Goal: Task Accomplishment & Management: Manage account settings

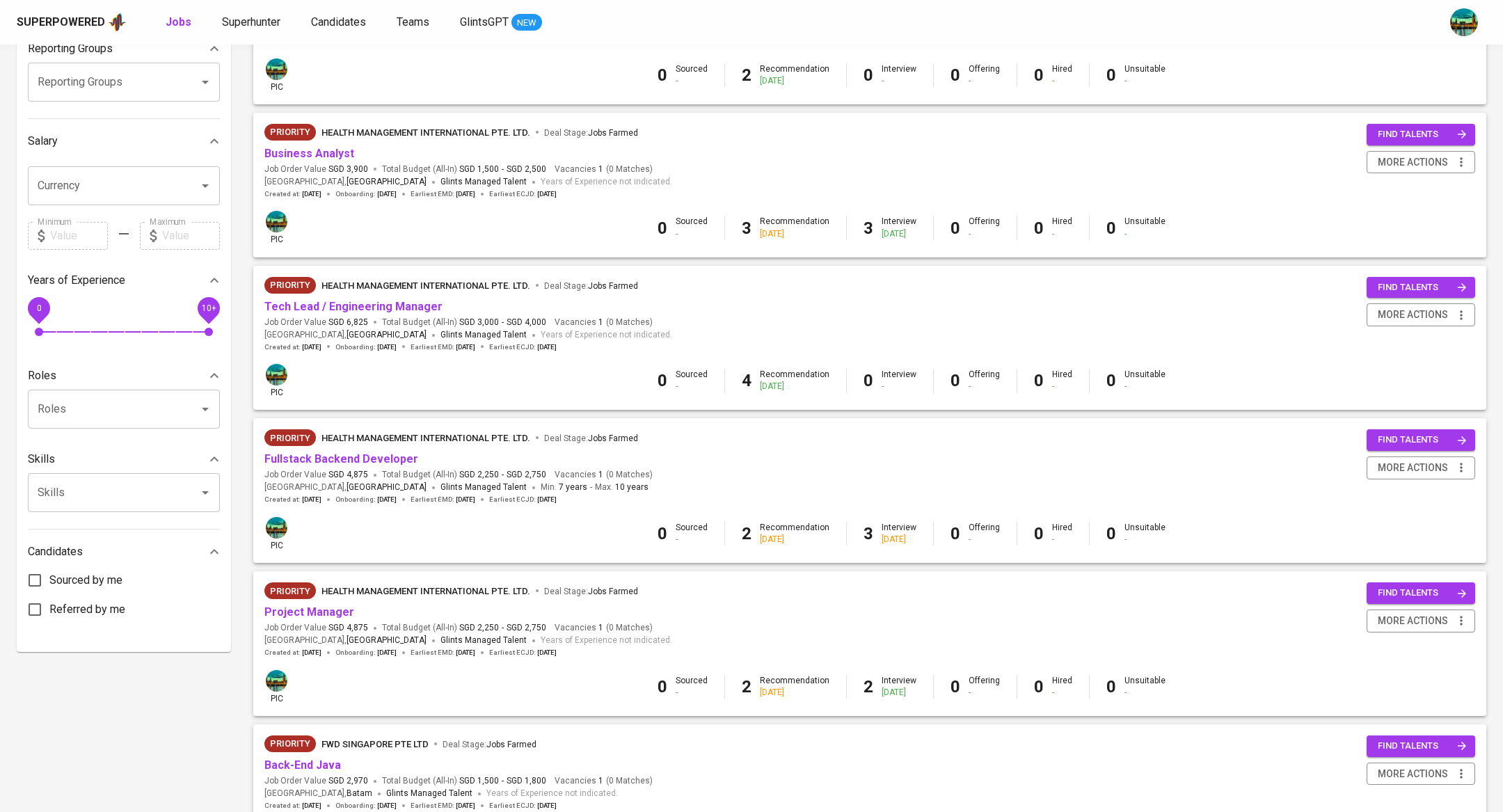
scroll to position [281, 0]
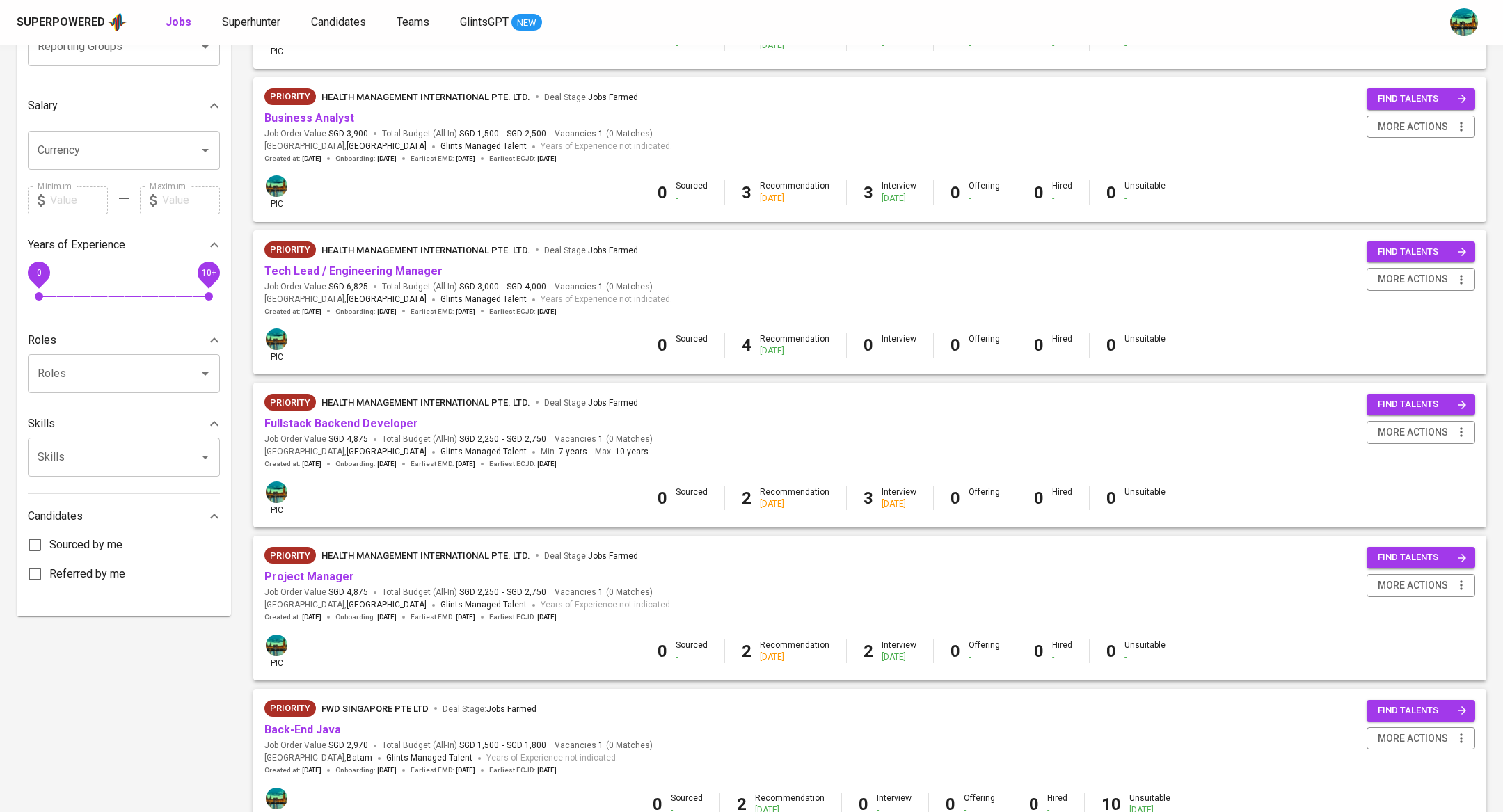
click at [386, 273] on link "Tech Lead / Engineering Manager" at bounding box center [353, 270] width 178 height 13
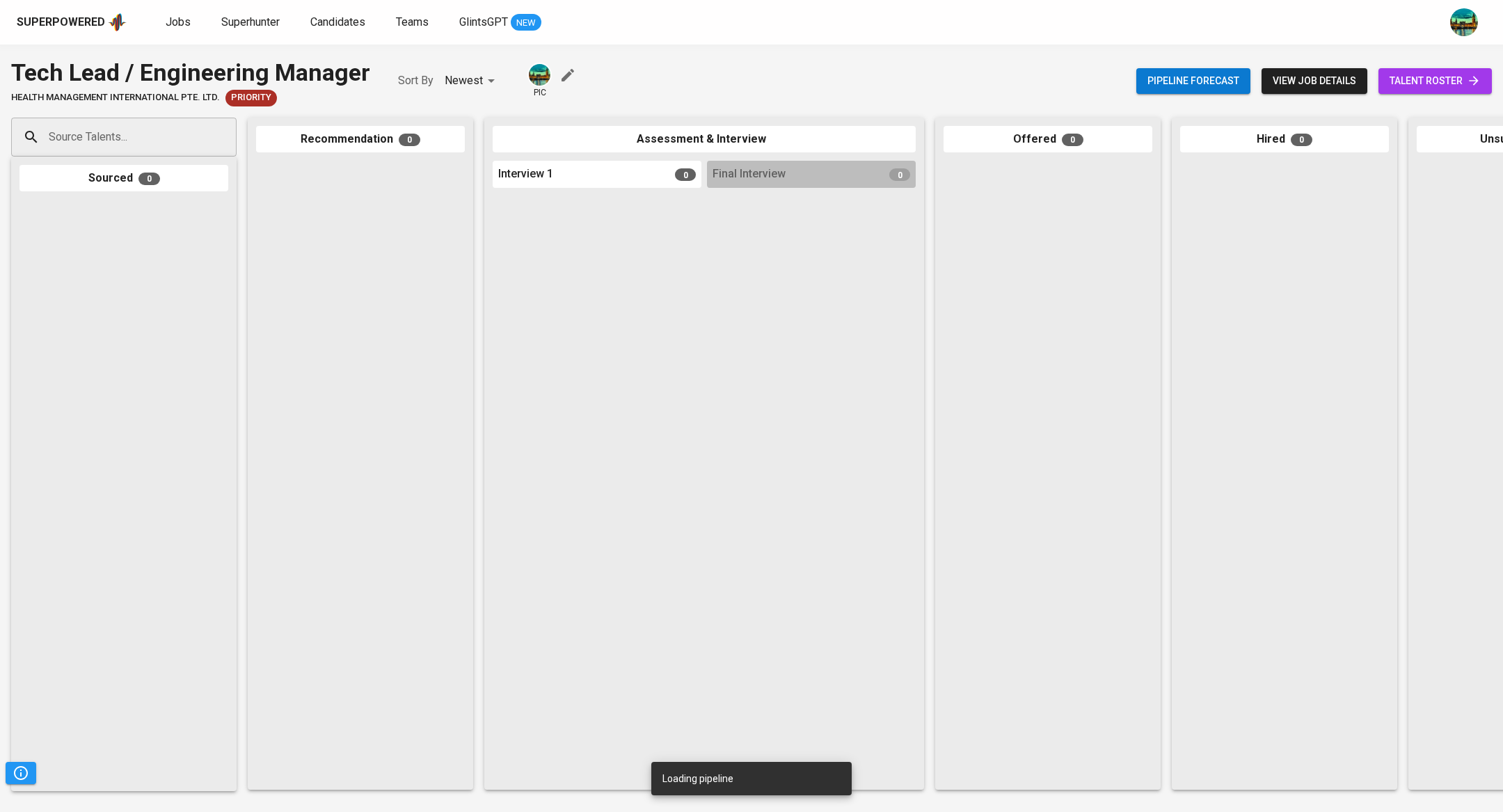
click at [1422, 80] on span "talent roster" at bounding box center [1435, 80] width 91 height 18
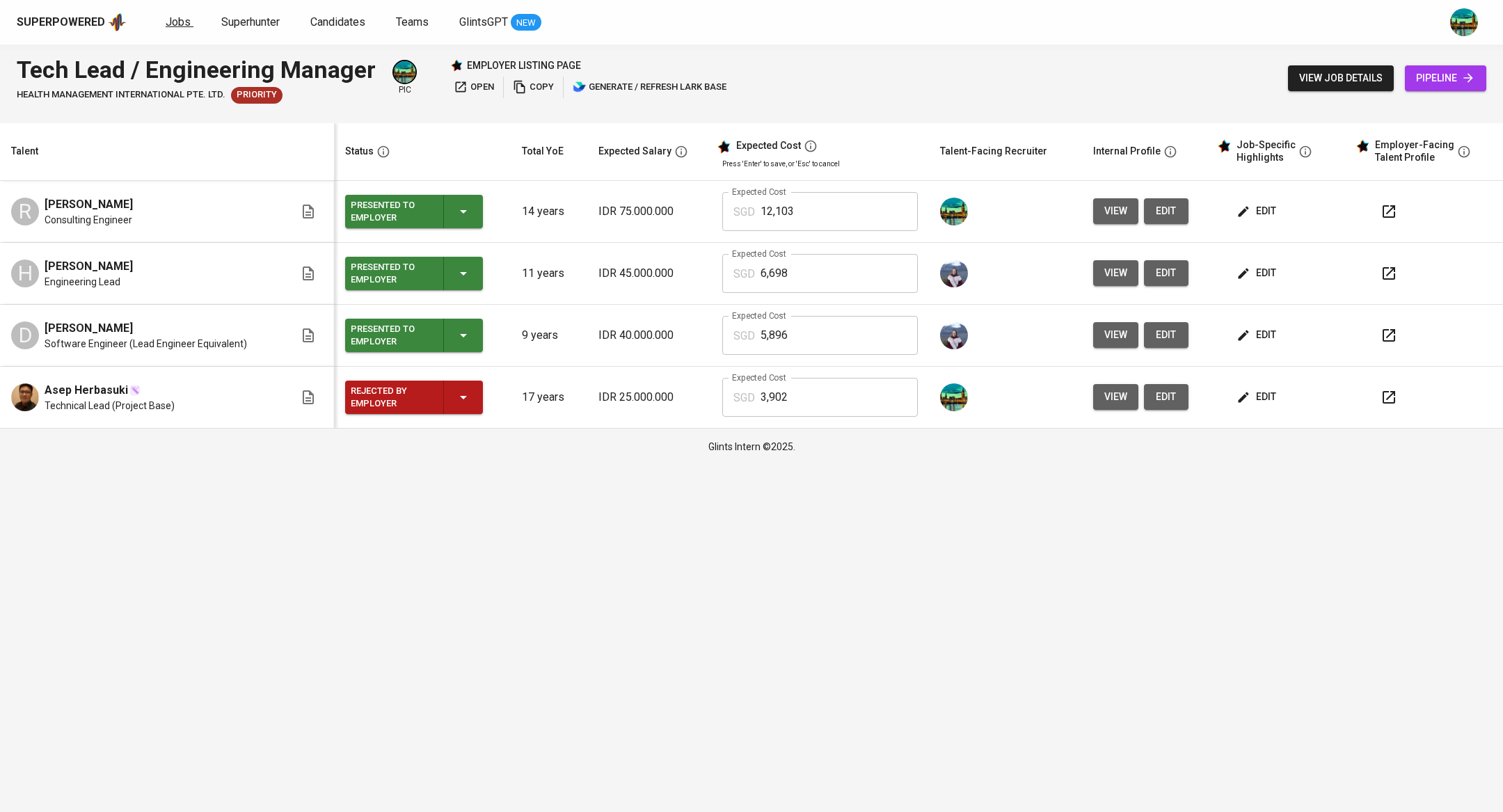
click at [179, 18] on span "Jobs" at bounding box center [177, 22] width 25 height 13
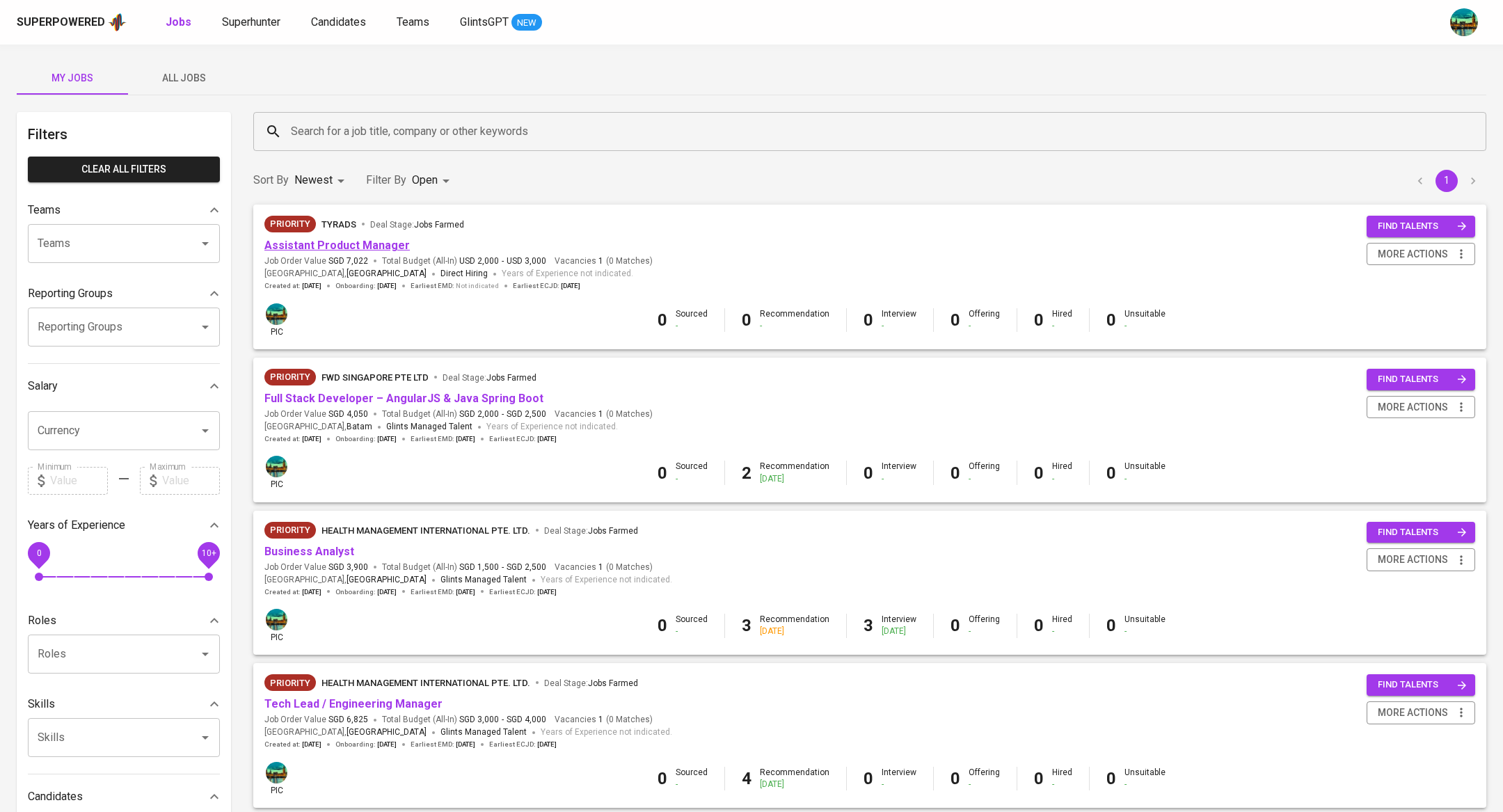
click at [394, 250] on link "Assistant Product Manager" at bounding box center [337, 245] width 146 height 13
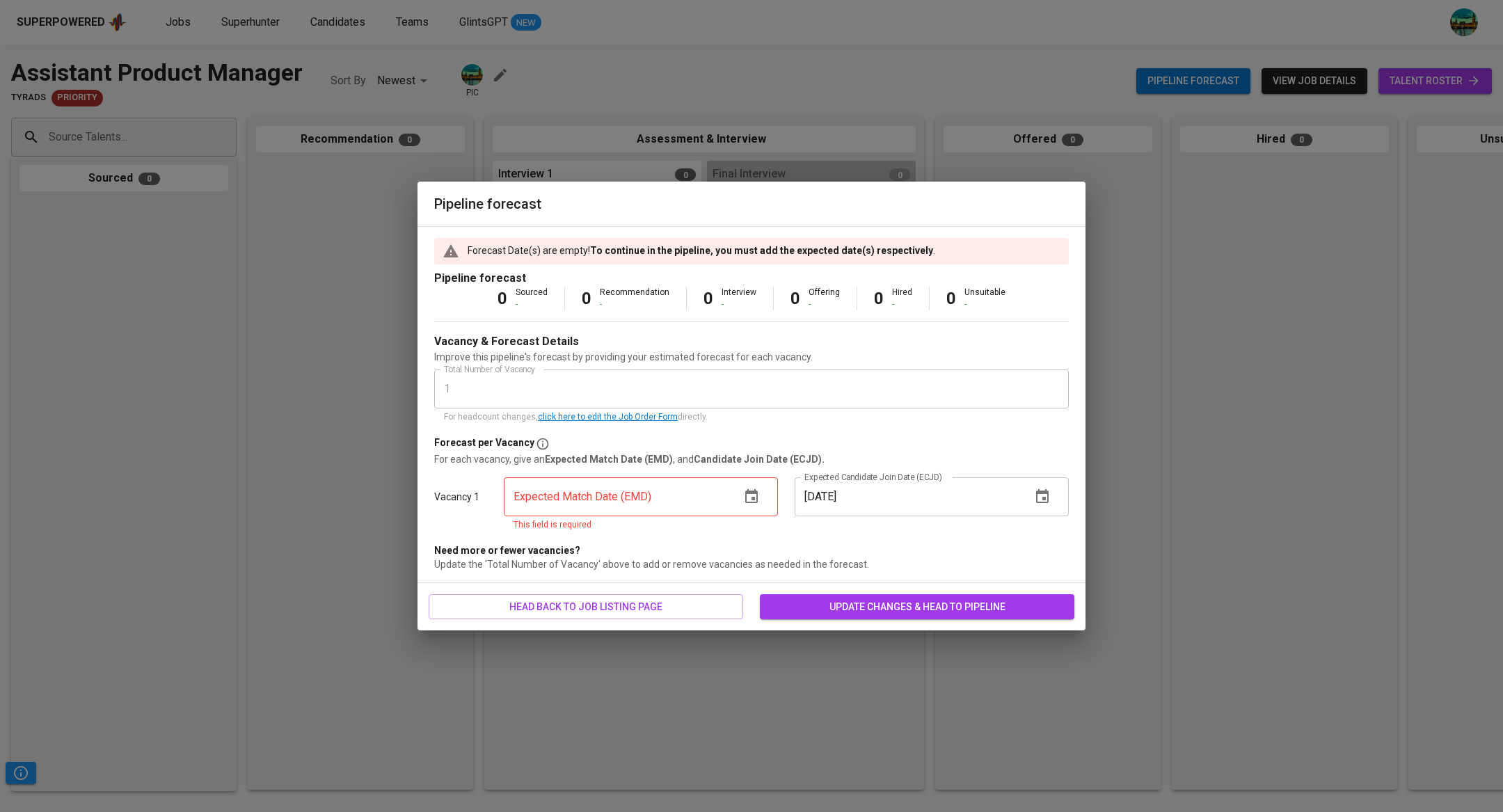
click at [756, 496] on icon "button" at bounding box center [752, 496] width 17 height 17
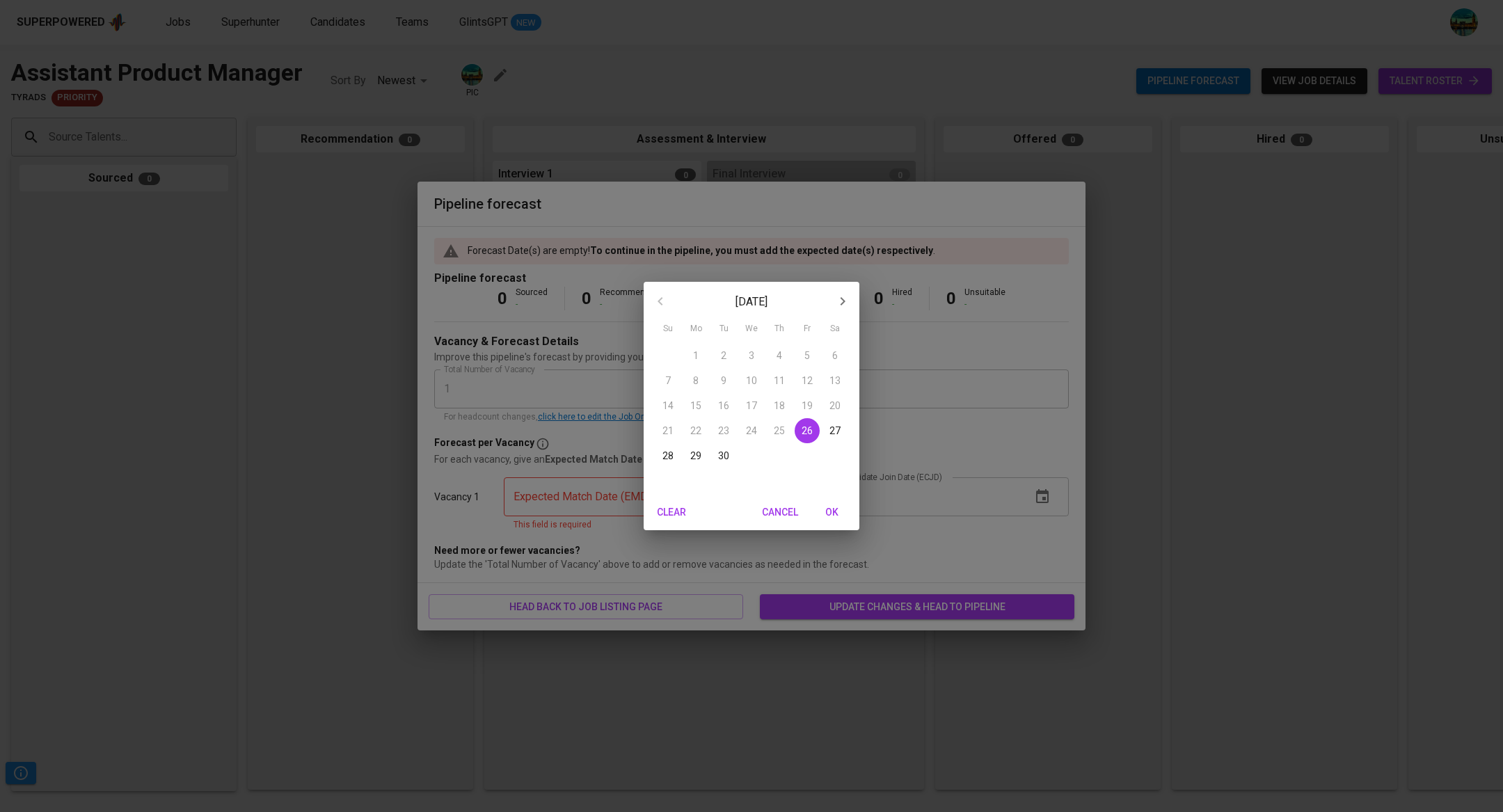
click at [839, 299] on icon "button" at bounding box center [843, 301] width 17 height 17
click at [696, 400] on p "13" at bounding box center [696, 405] width 11 height 14
type input "10/13/2025"
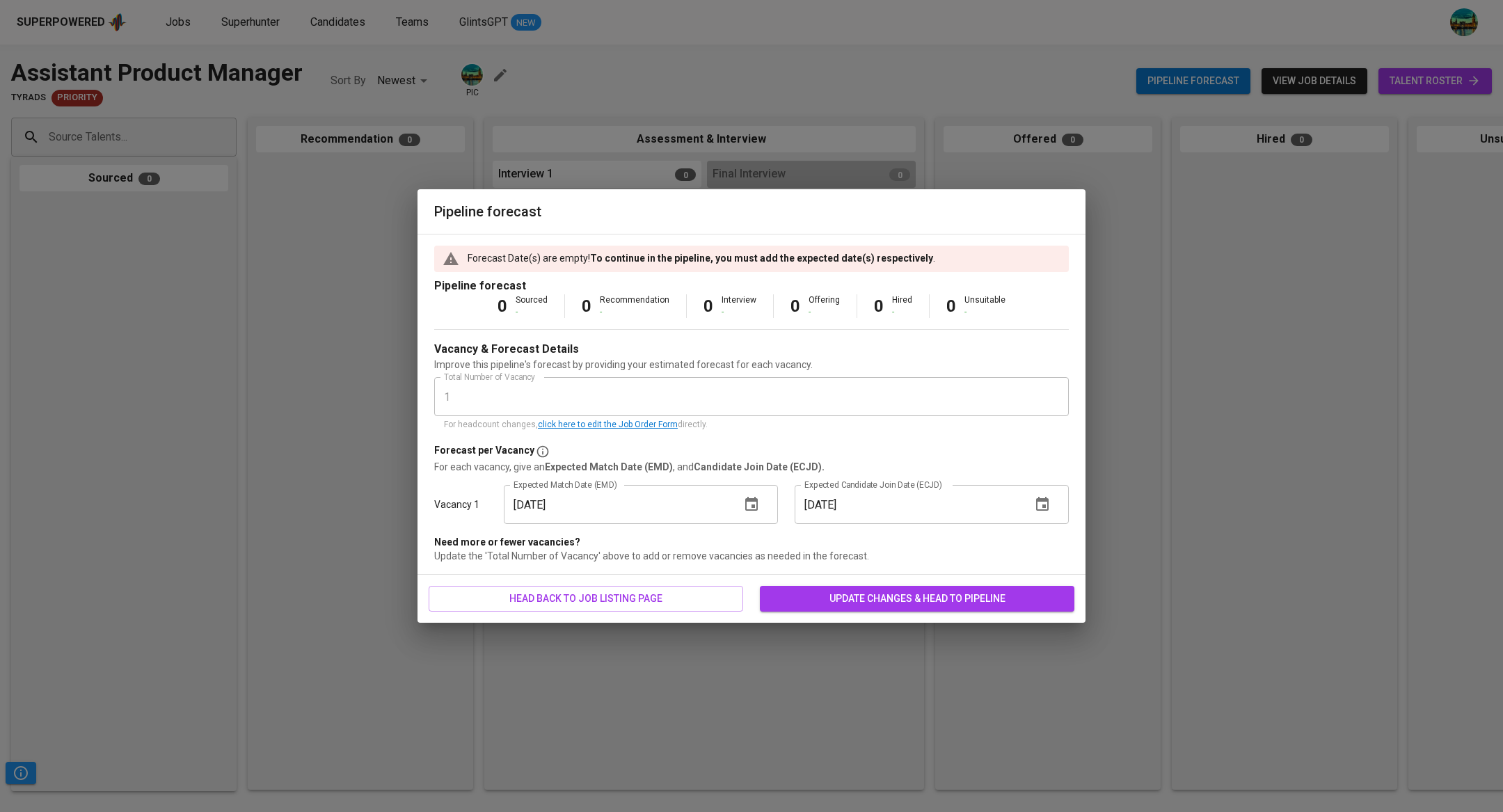
click at [864, 597] on span "update changes & head to pipeline" at bounding box center [917, 598] width 293 height 18
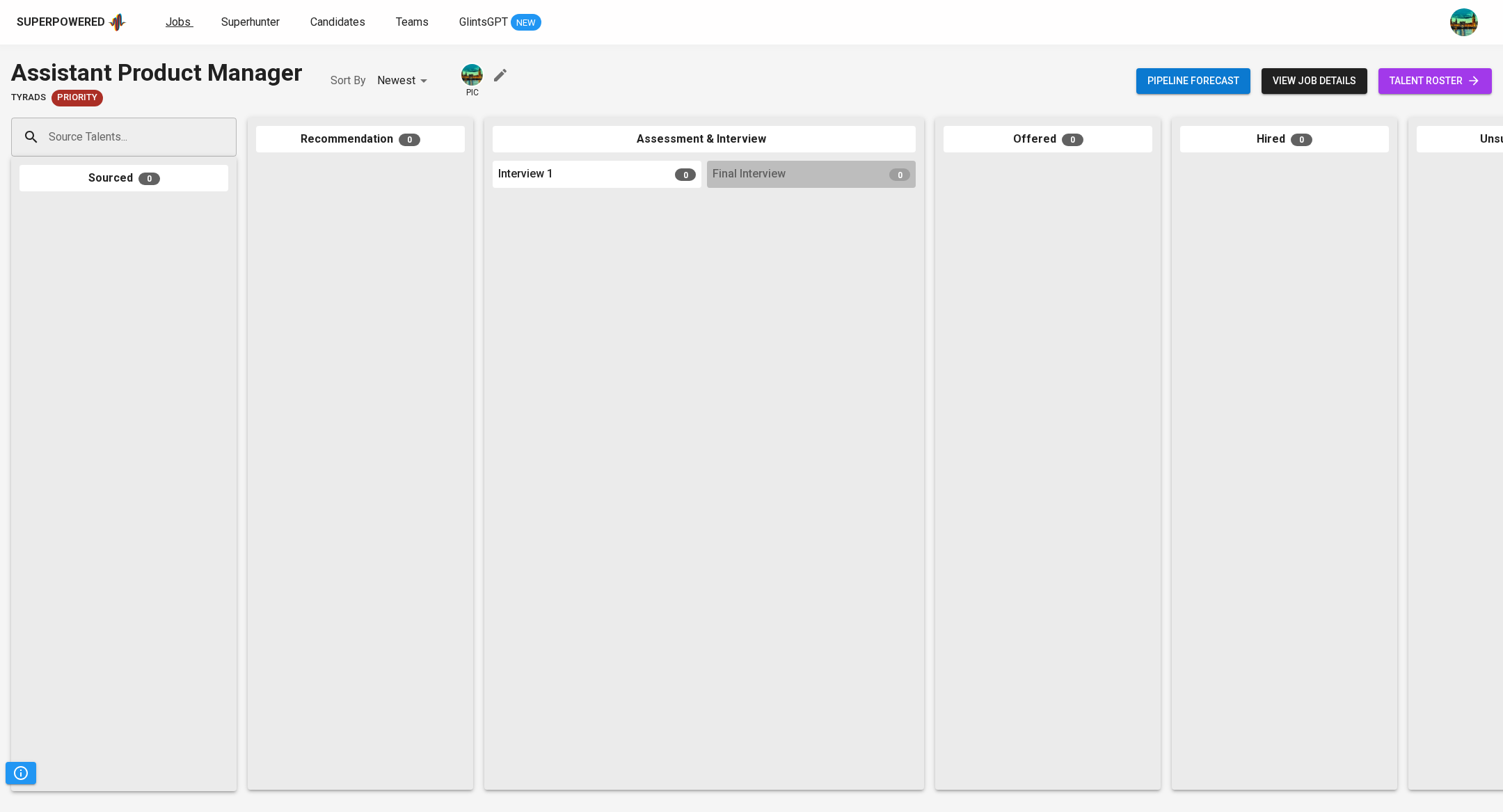
click at [165, 25] on span "Jobs" at bounding box center [177, 22] width 25 height 13
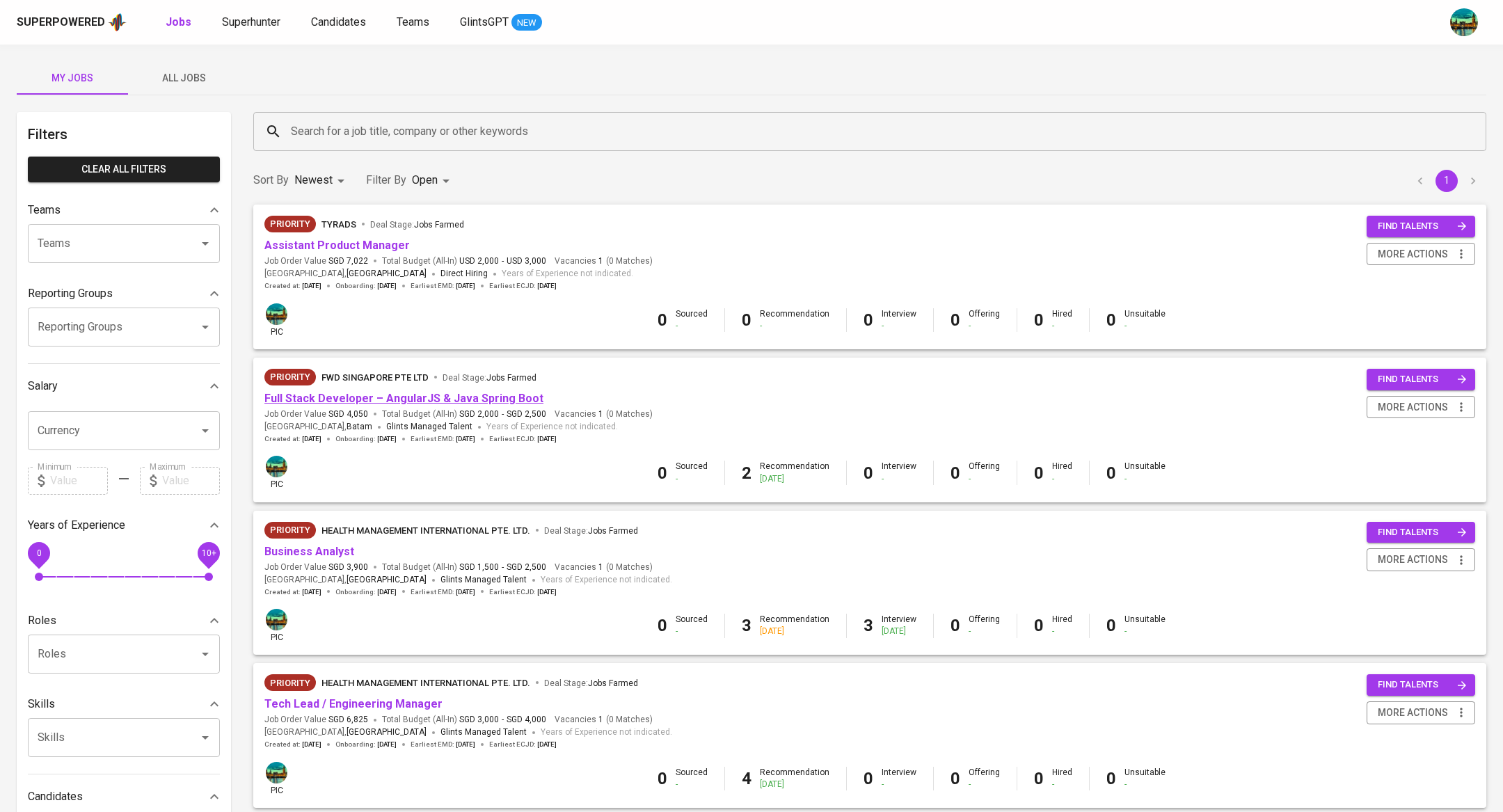
click at [387, 393] on link "Full Stack Developer – AngularJS & Java Spring Boot" at bounding box center [403, 398] width 279 height 13
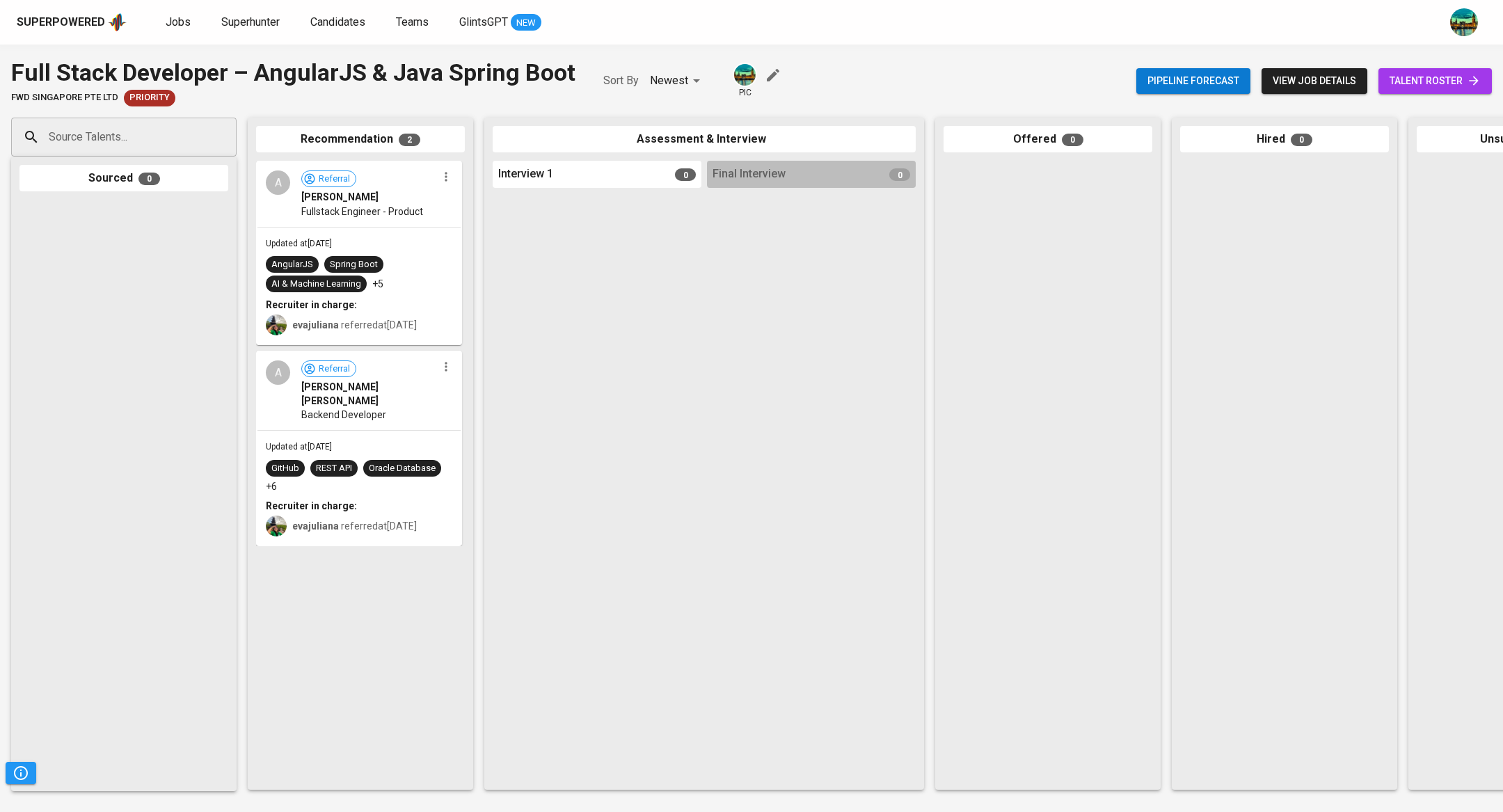
click at [1423, 79] on span "talent roster" at bounding box center [1435, 80] width 91 height 18
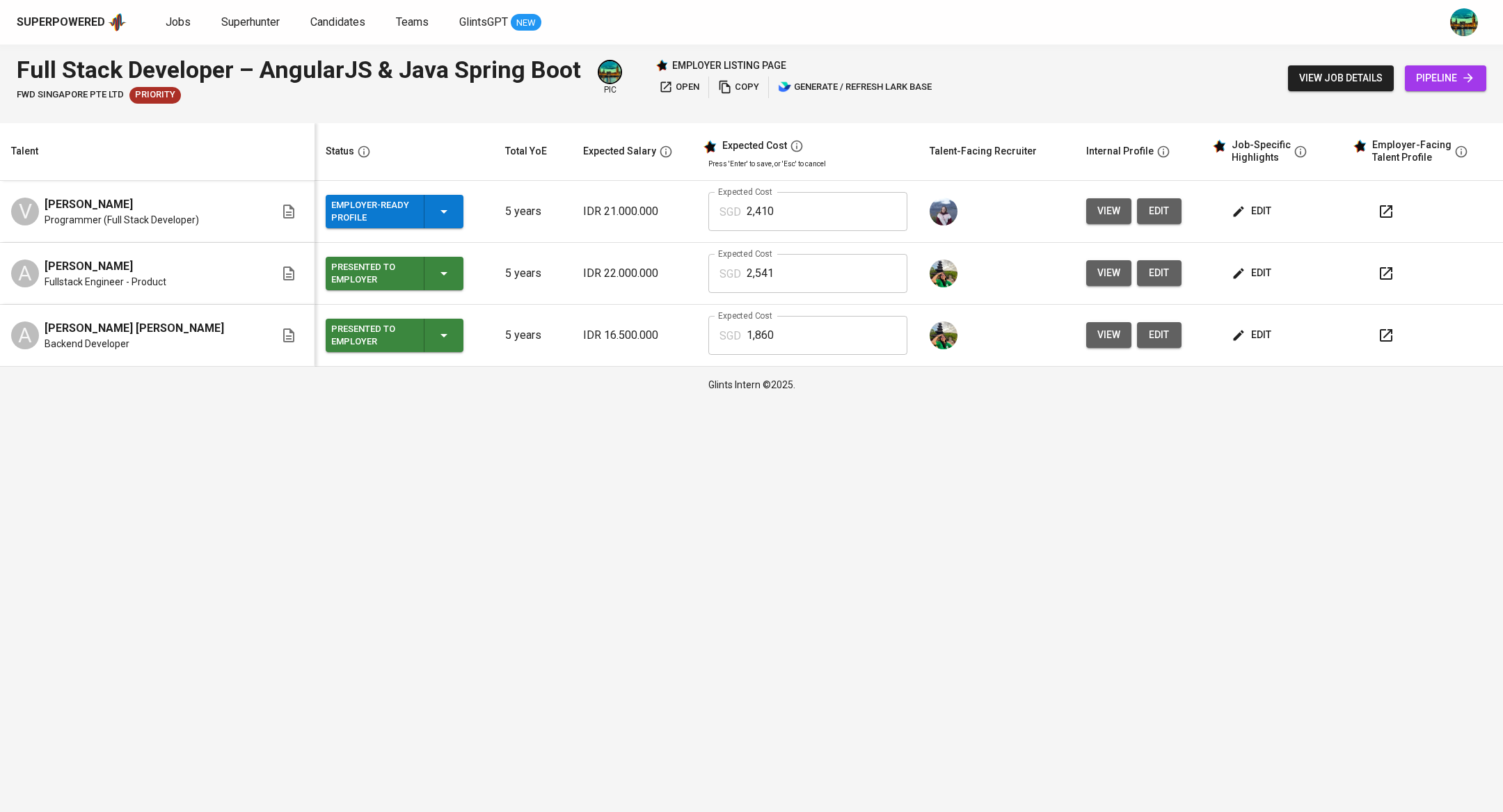
click at [1240, 208] on span "edit" at bounding box center [1253, 210] width 37 height 18
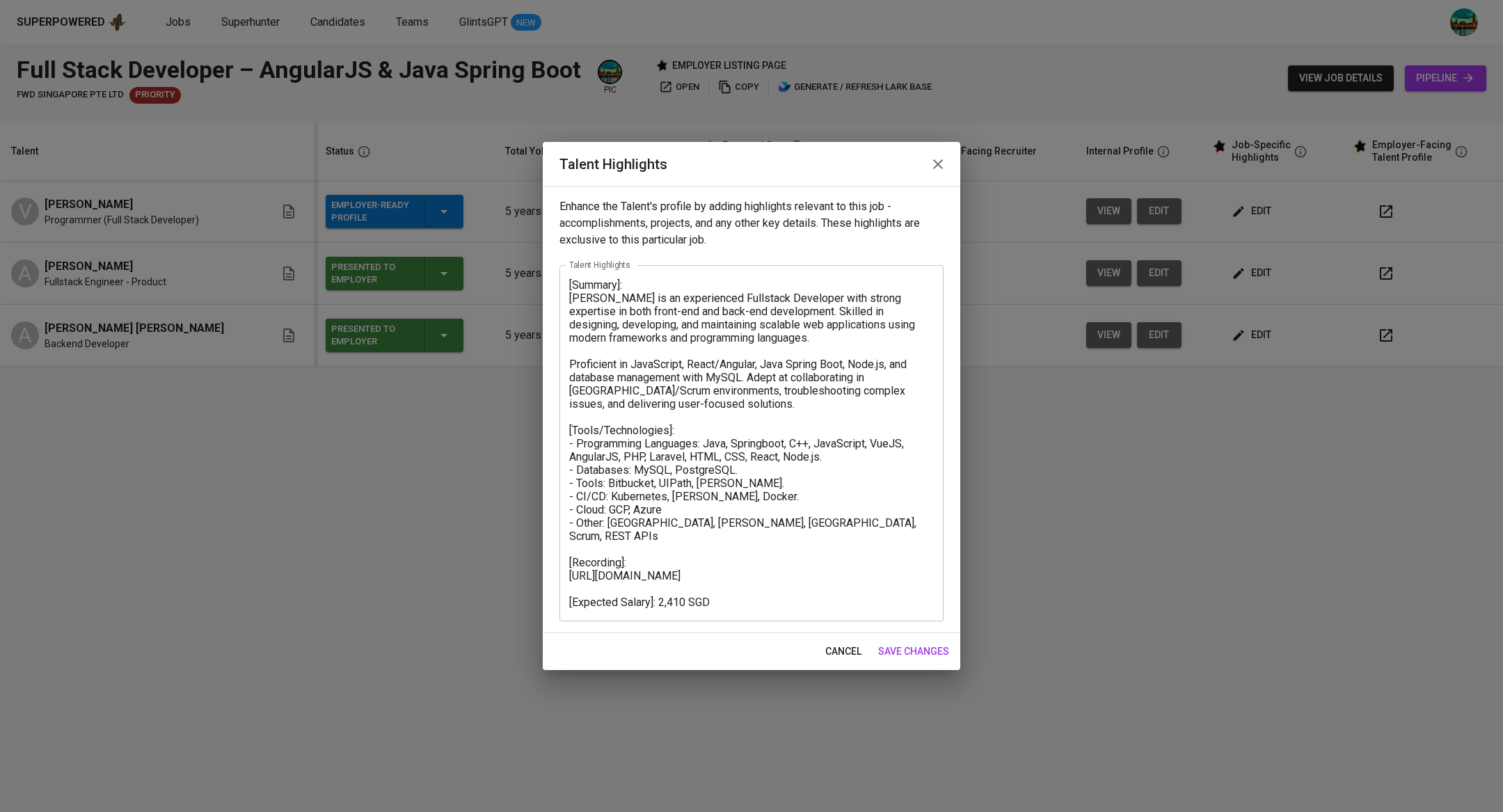
click at [938, 177] on button "button" at bounding box center [938, 164] width 33 height 33
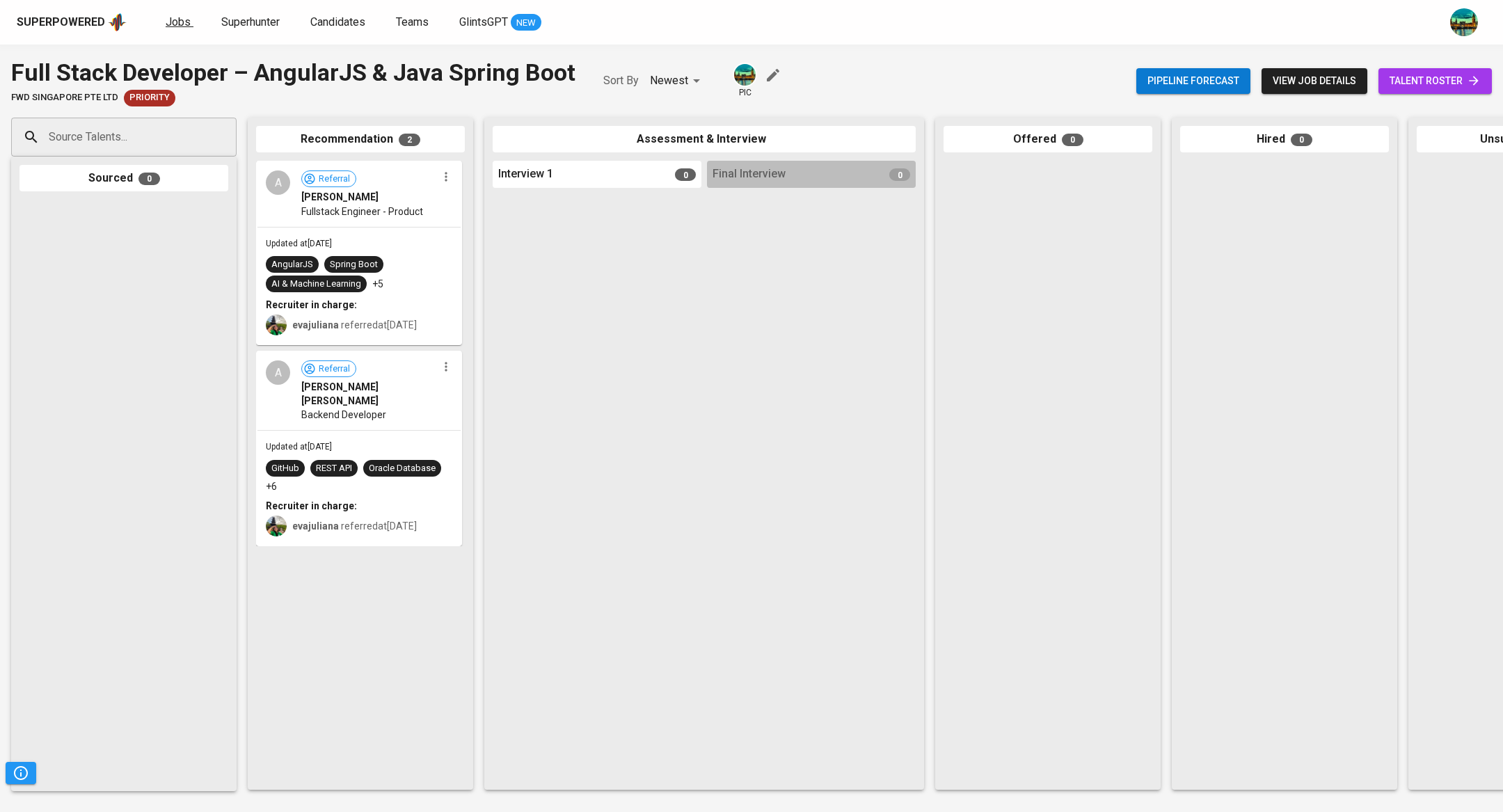
click at [174, 26] on span "Jobs" at bounding box center [177, 22] width 25 height 13
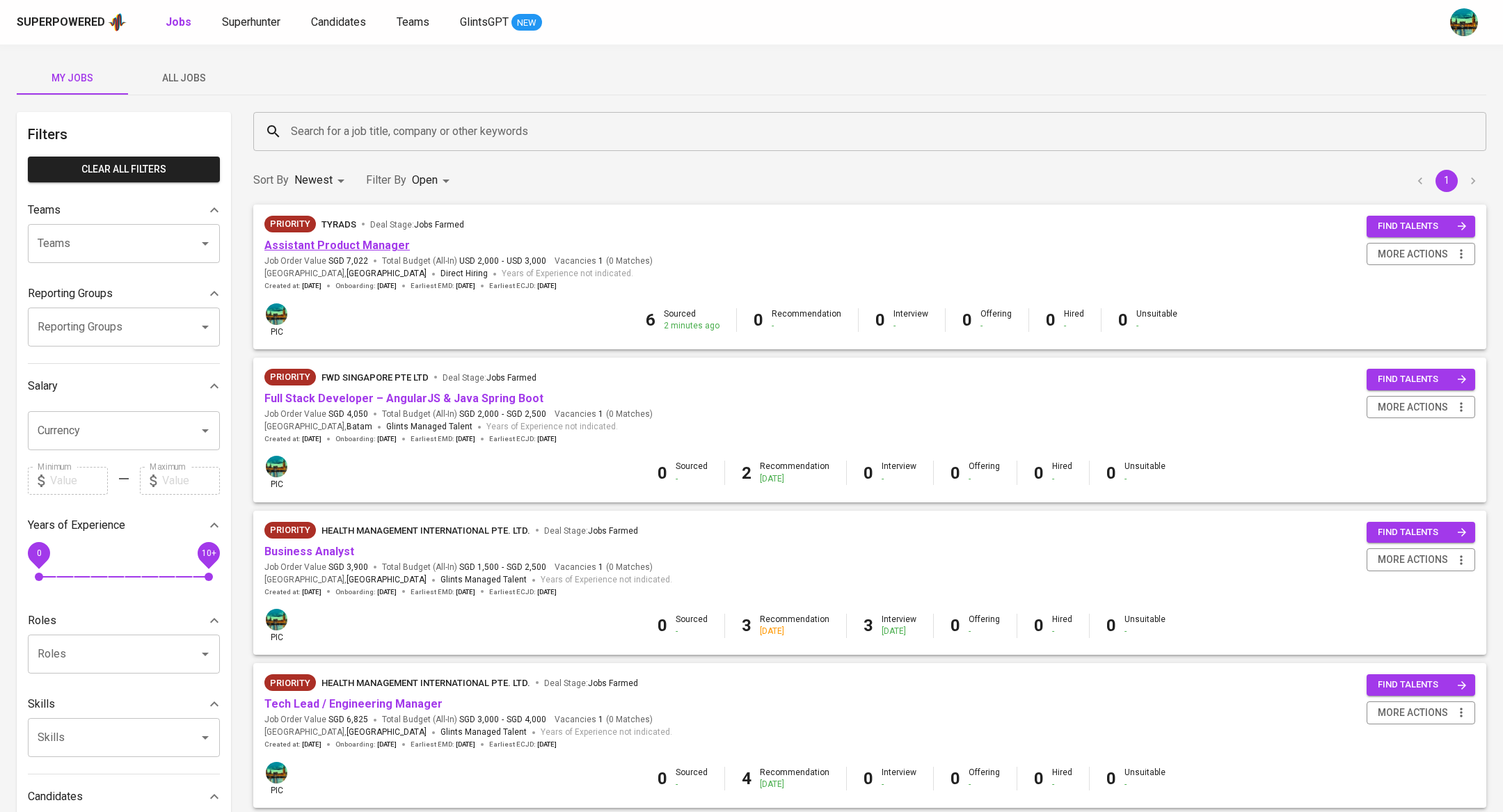
click at [363, 244] on link "Assistant Product Manager" at bounding box center [337, 245] width 146 height 13
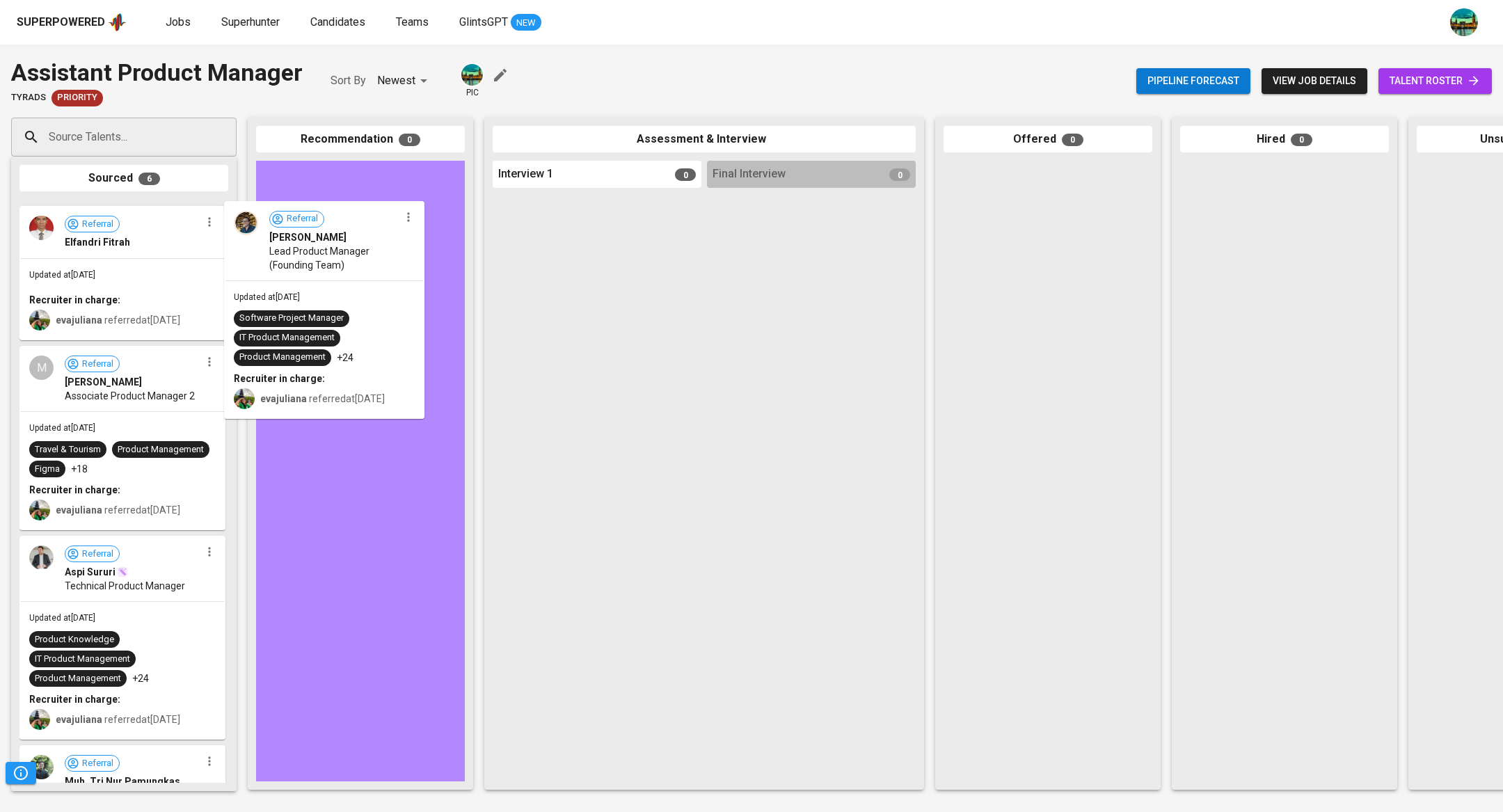
drag, startPoint x: 185, startPoint y: 256, endPoint x: 394, endPoint y: 257, distance: 209.0
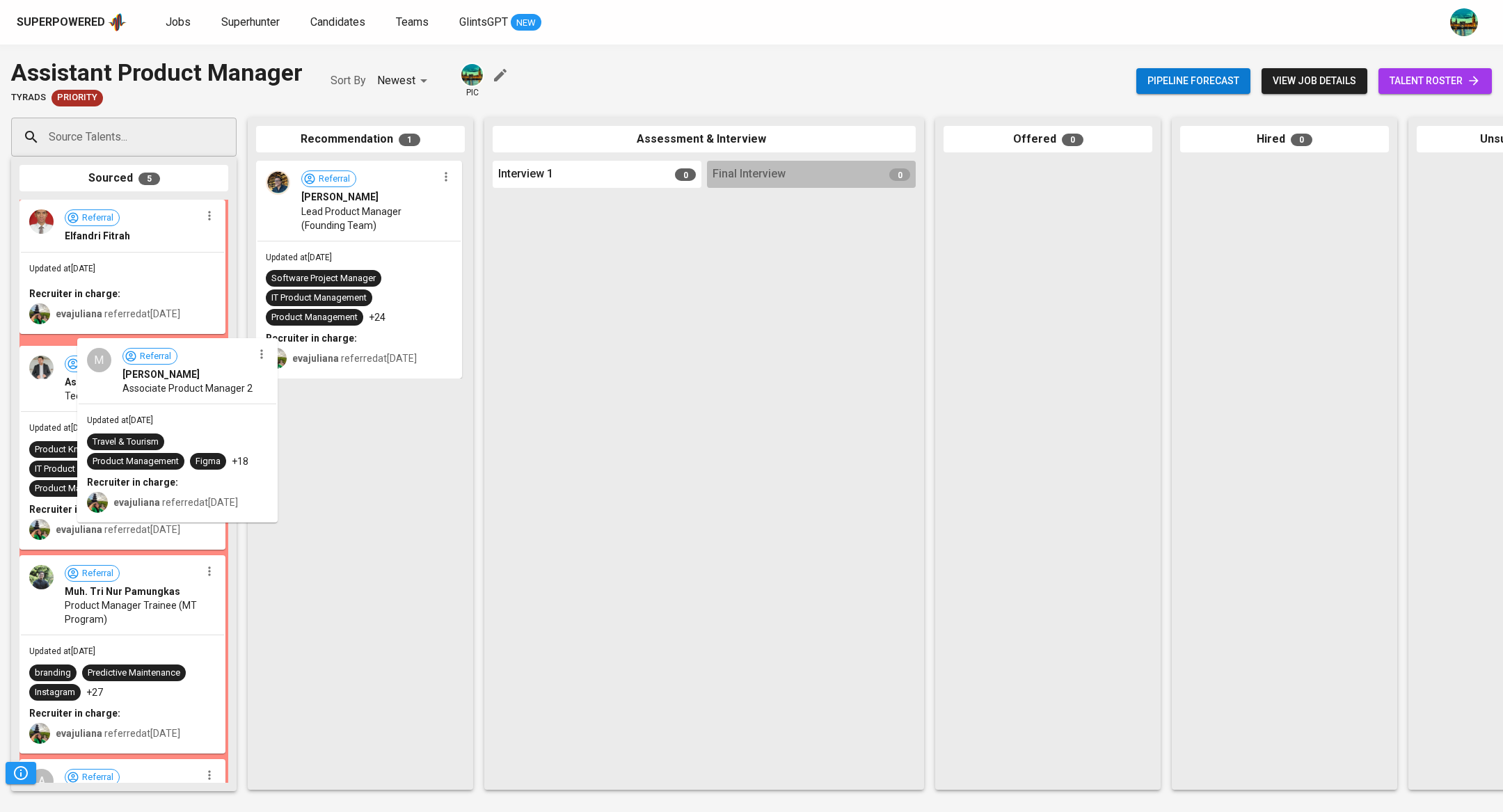
drag, startPoint x: 199, startPoint y: 405, endPoint x: 450, endPoint y: 402, distance: 251.0
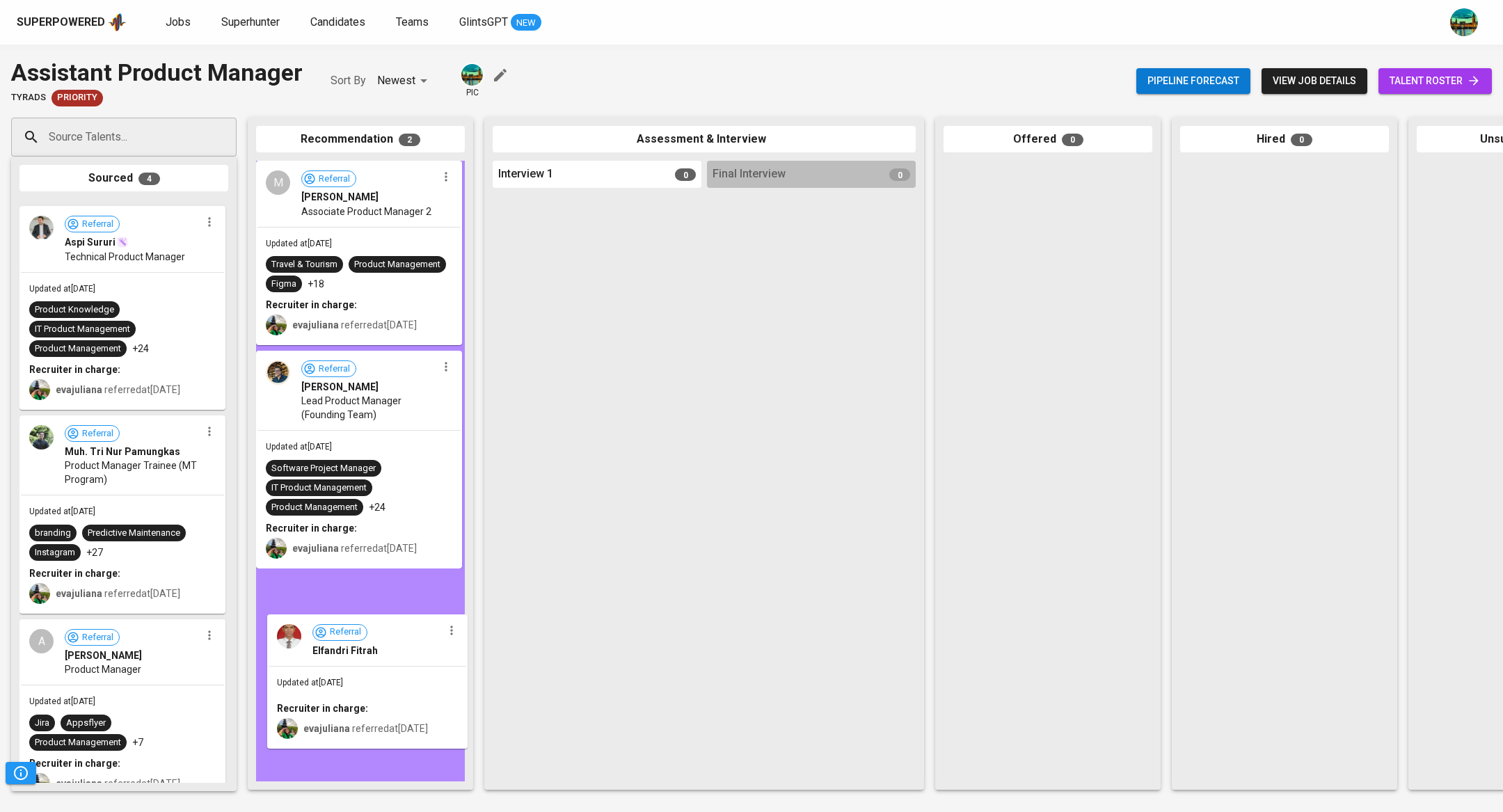
drag, startPoint x: 186, startPoint y: 260, endPoint x: 440, endPoint y: 681, distance: 491.7
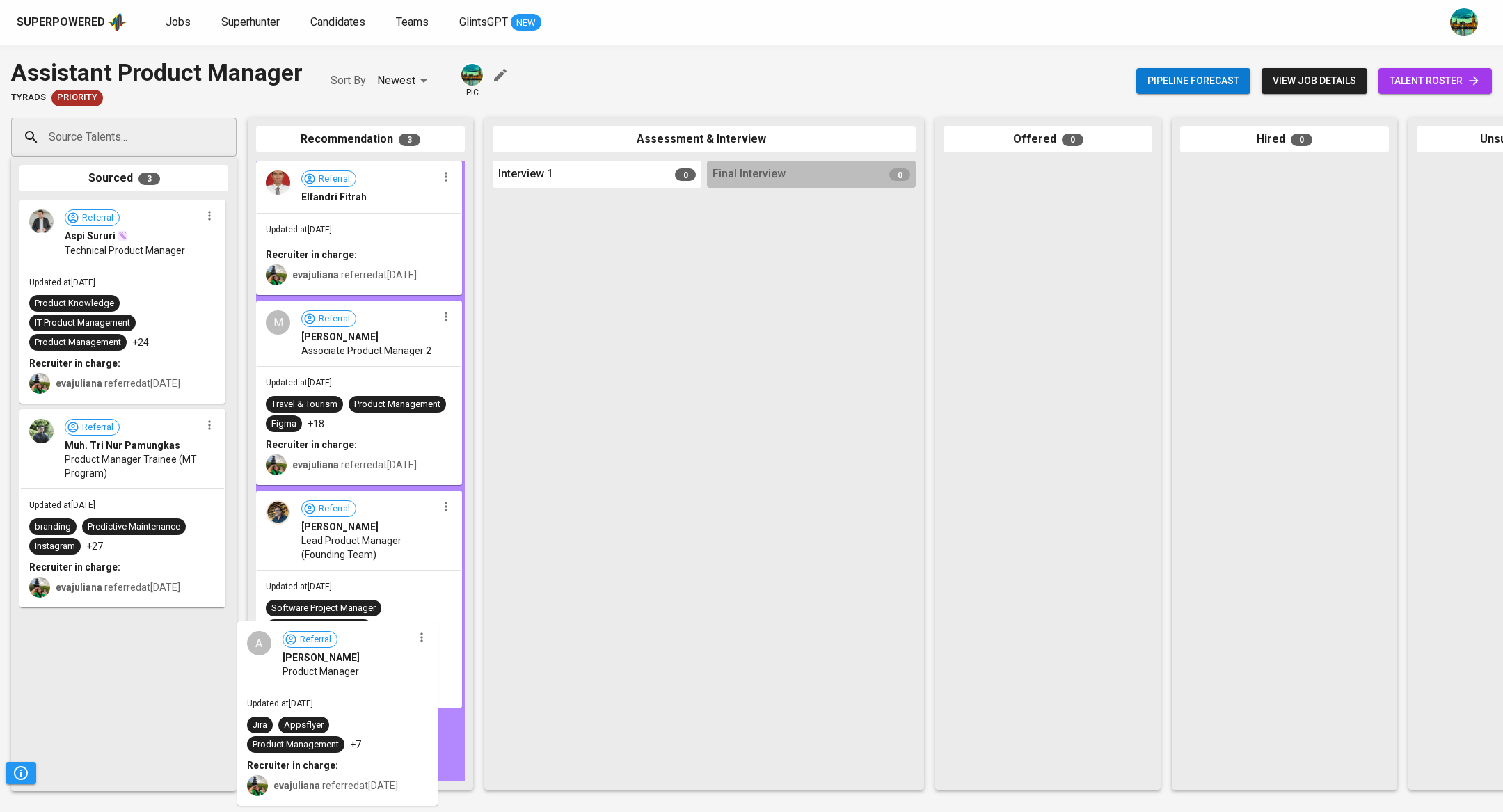
drag, startPoint x: 182, startPoint y: 688, endPoint x: 442, endPoint y: 716, distance: 261.5
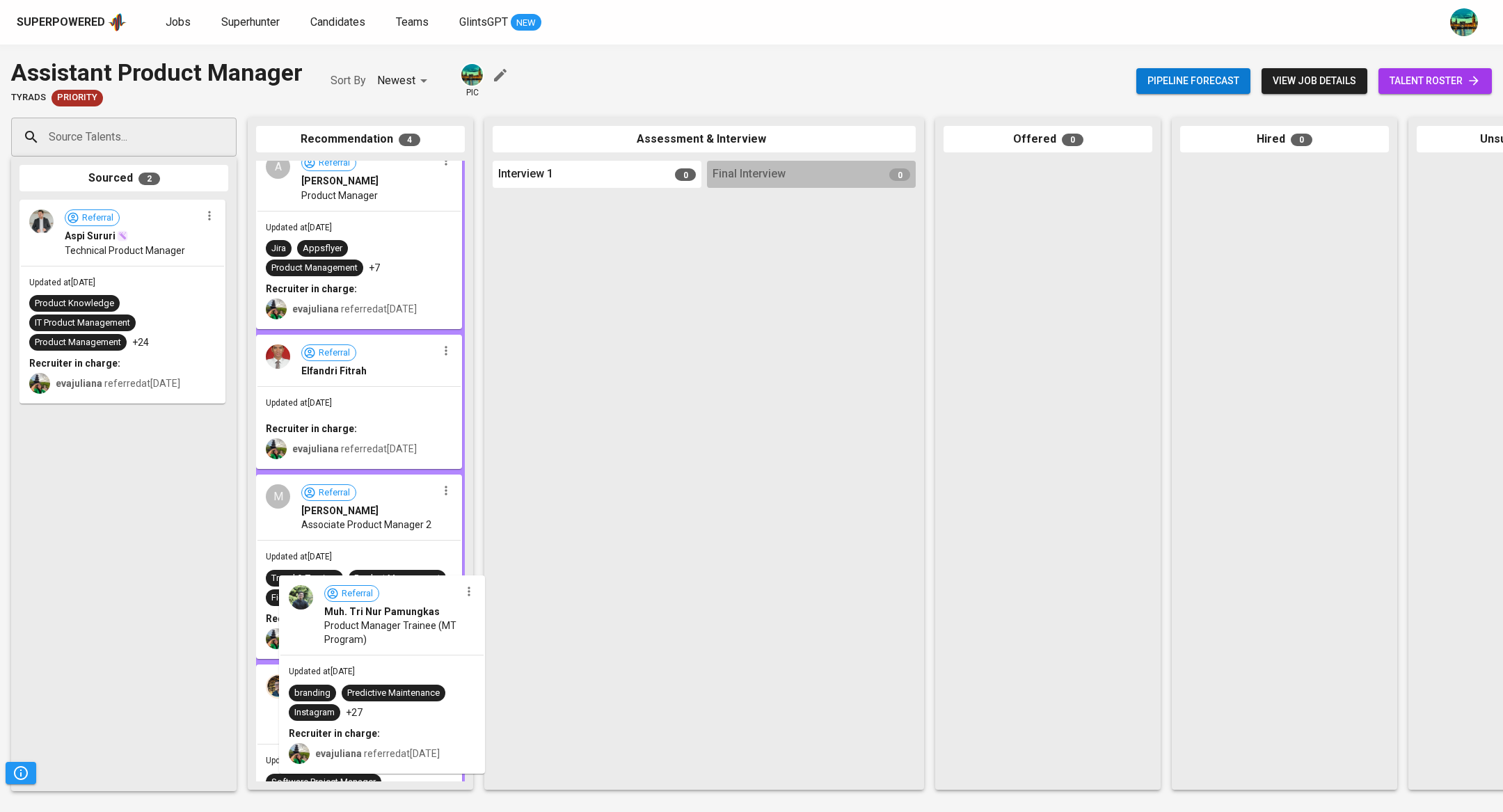
drag, startPoint x: 161, startPoint y: 421, endPoint x: 426, endPoint y: 591, distance: 314.8
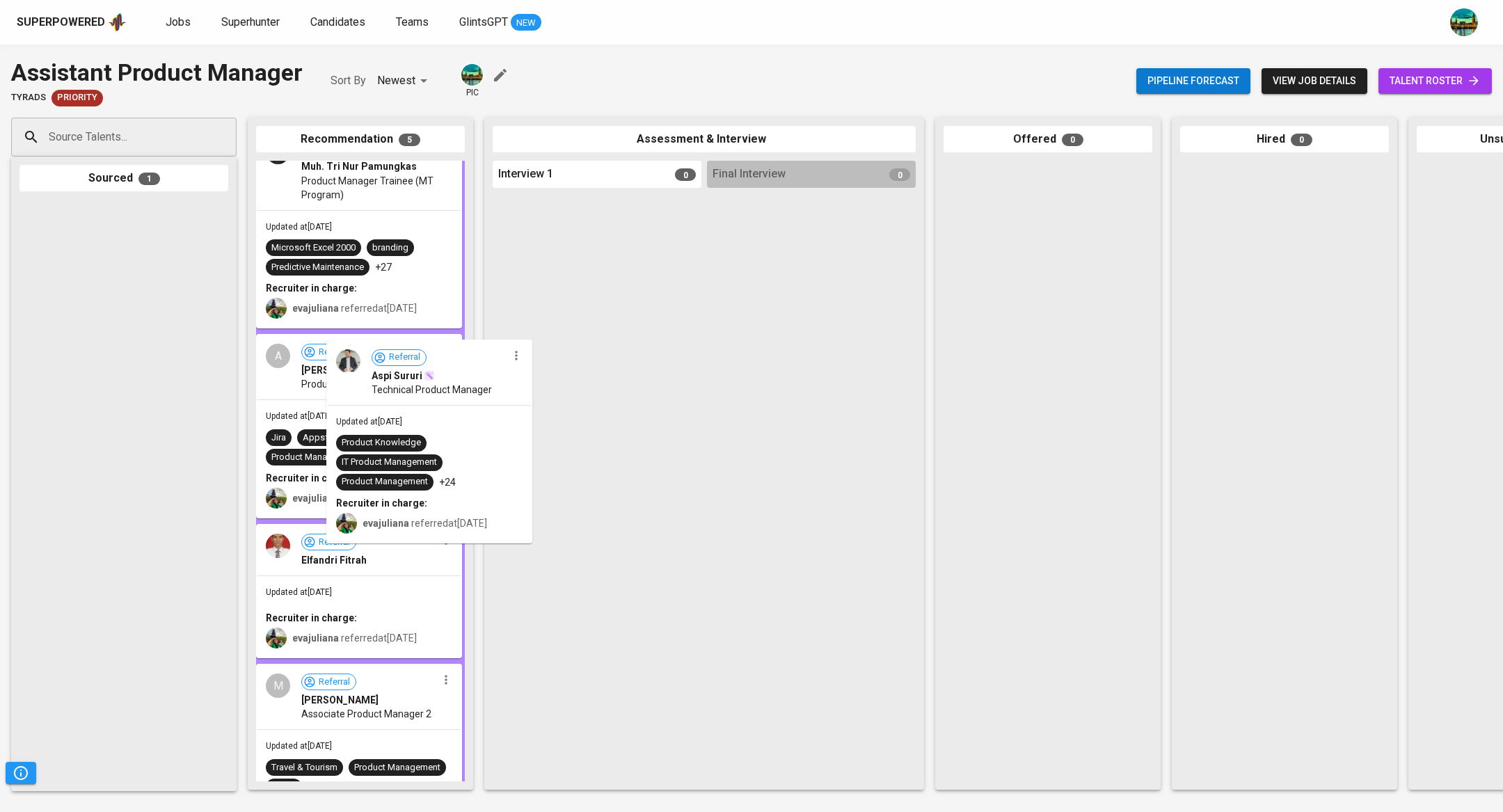
drag, startPoint x: 154, startPoint y: 233, endPoint x: 464, endPoint y: 372, distance: 339.7
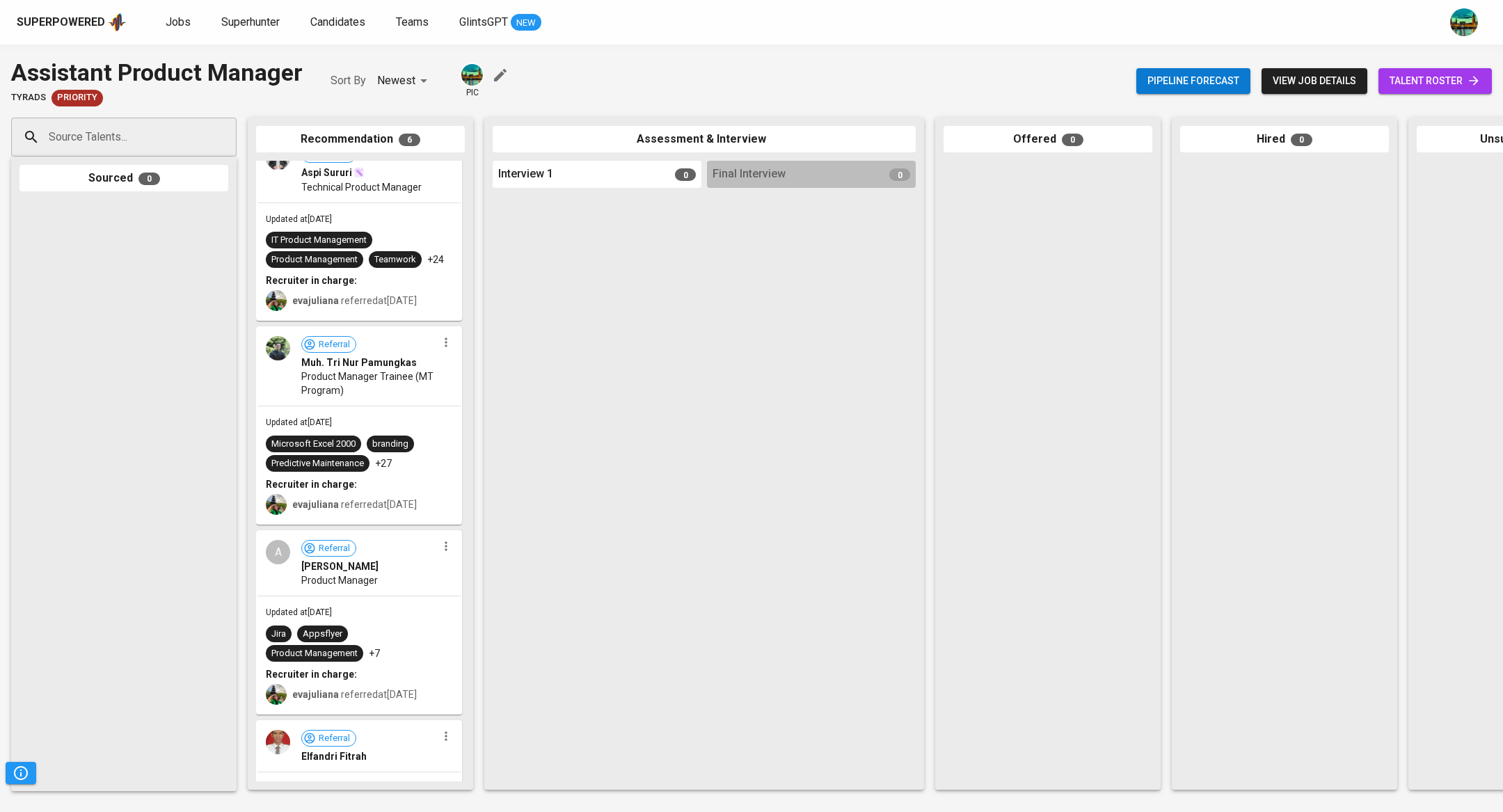
scroll to position [0, 0]
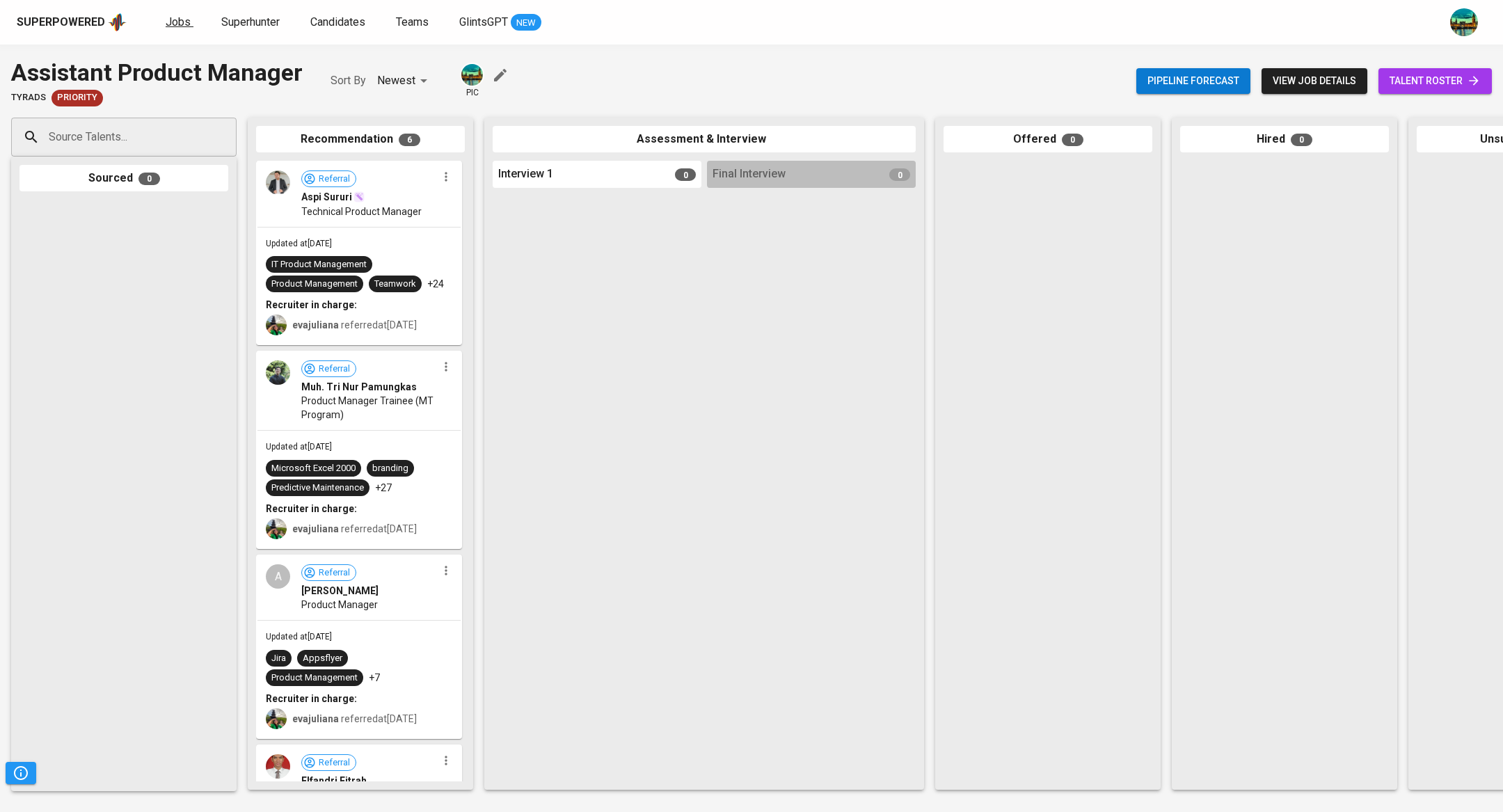
click at [175, 18] on span "Jobs" at bounding box center [177, 22] width 25 height 13
